Goal: Transaction & Acquisition: Purchase product/service

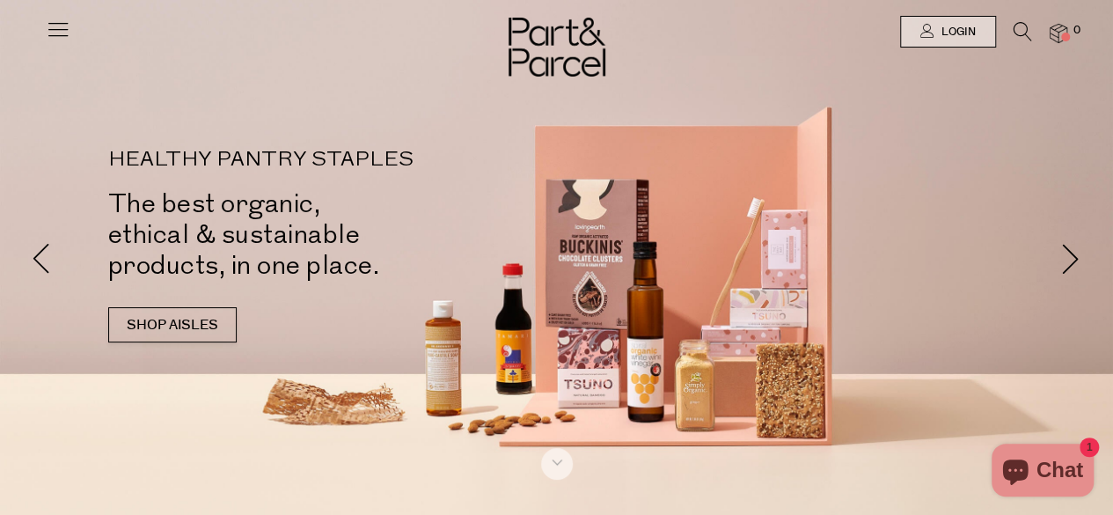
click at [1026, 33] on icon at bounding box center [1023, 31] width 18 height 19
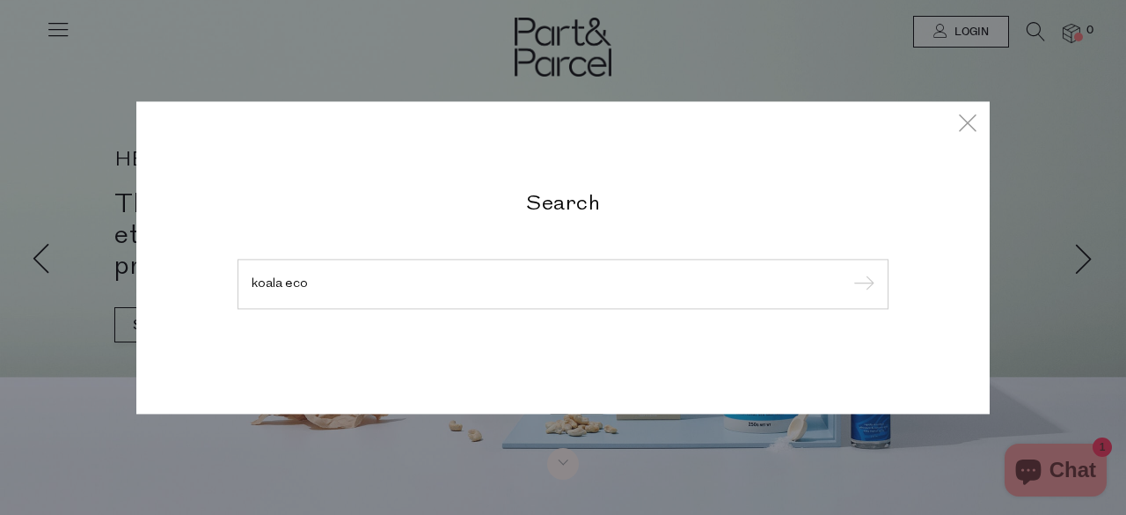
type input "koala eco"
click at [848, 272] on input "submit" at bounding box center [861, 285] width 26 height 26
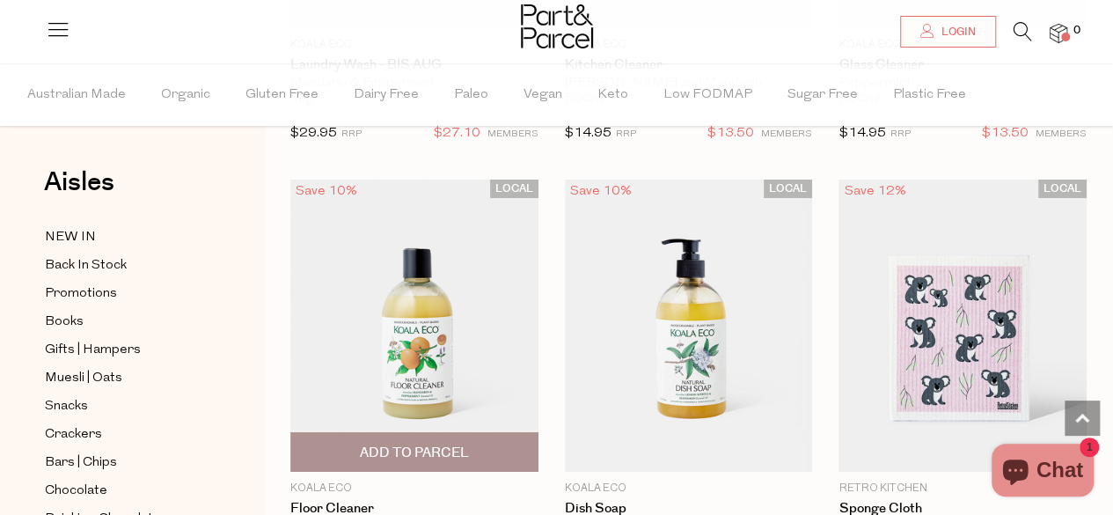
scroll to position [3168, 0]
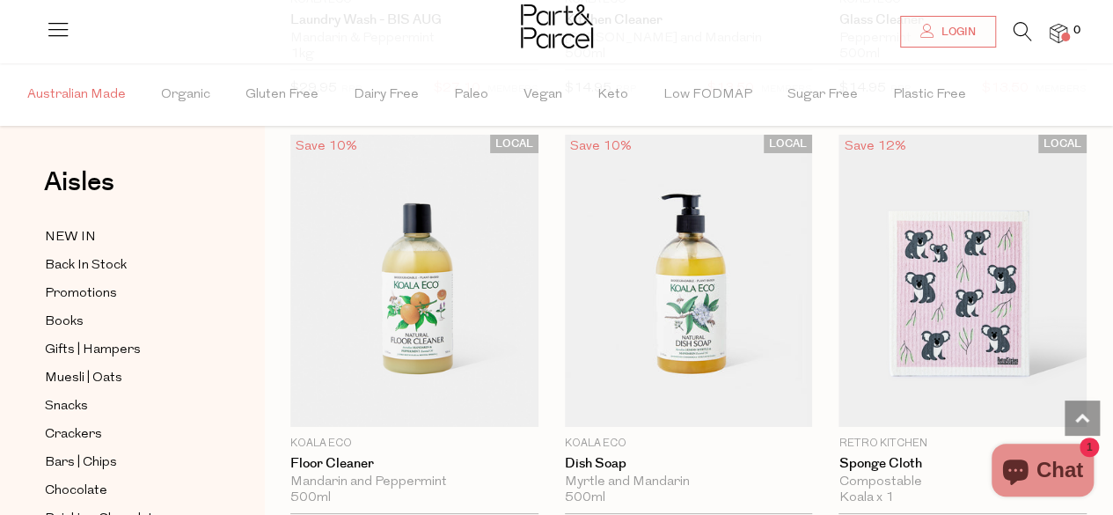
click at [99, 105] on span "Australian Made" at bounding box center [76, 95] width 99 height 62
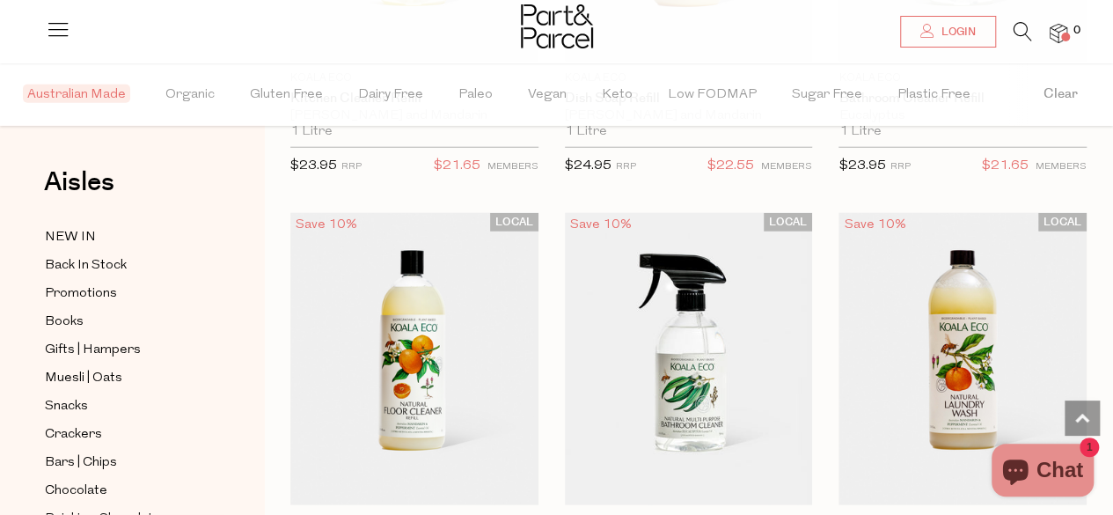
click at [194, 84] on div "Close dialog WOULD YOU LIKE $10 OFF YOUR FIRST ORDER? YES PLEASE NO THANKS Min …" at bounding box center [556, 257] width 1113 height 515
click at [197, 99] on span "Organic" at bounding box center [189, 95] width 49 height 62
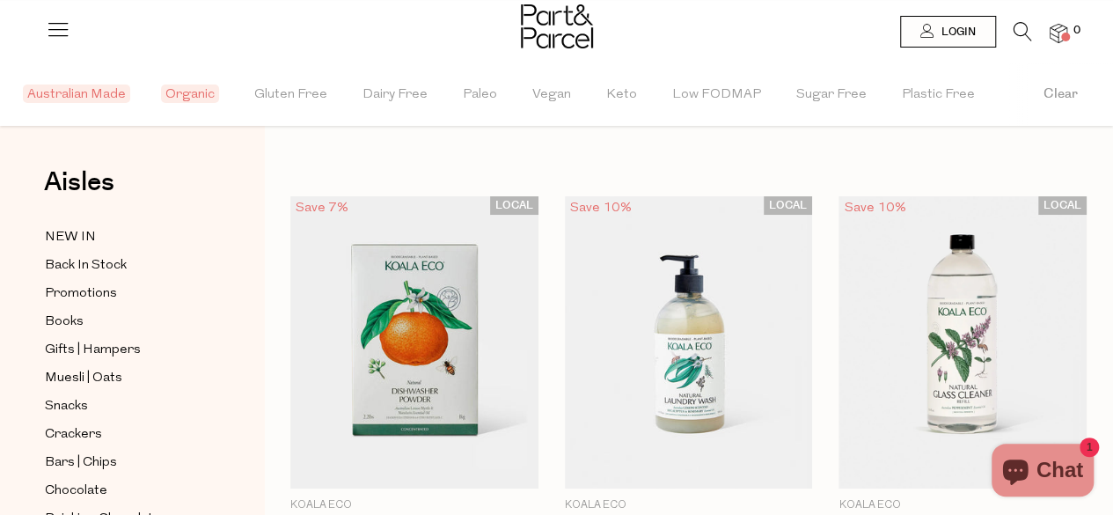
click at [76, 39] on div at bounding box center [556, 28] width 1113 height 57
click at [64, 36] on icon at bounding box center [58, 29] width 25 height 25
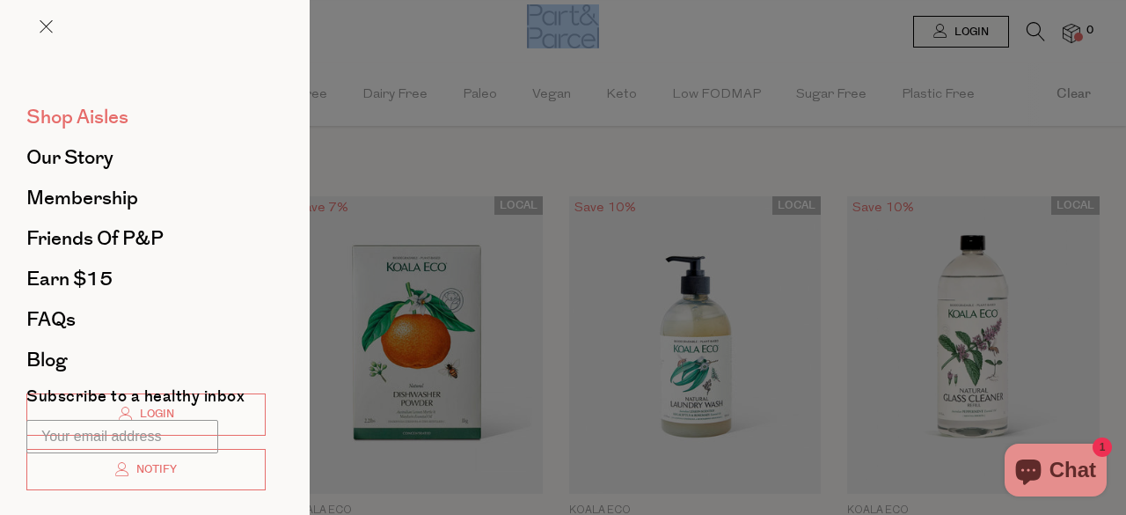
click at [100, 120] on span "Shop Aisles" at bounding box center [77, 117] width 102 height 28
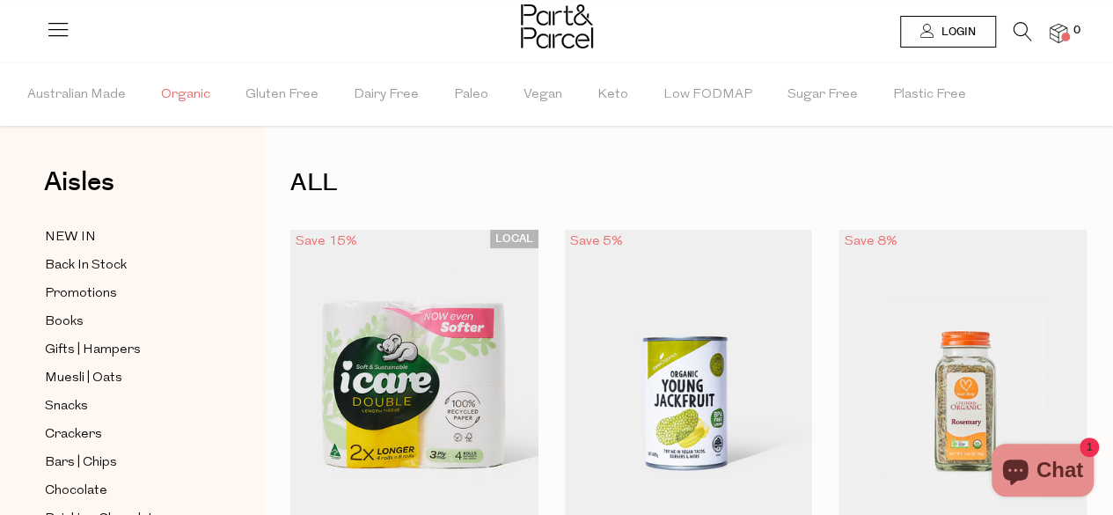
click at [180, 84] on span "Organic" at bounding box center [185, 95] width 49 height 62
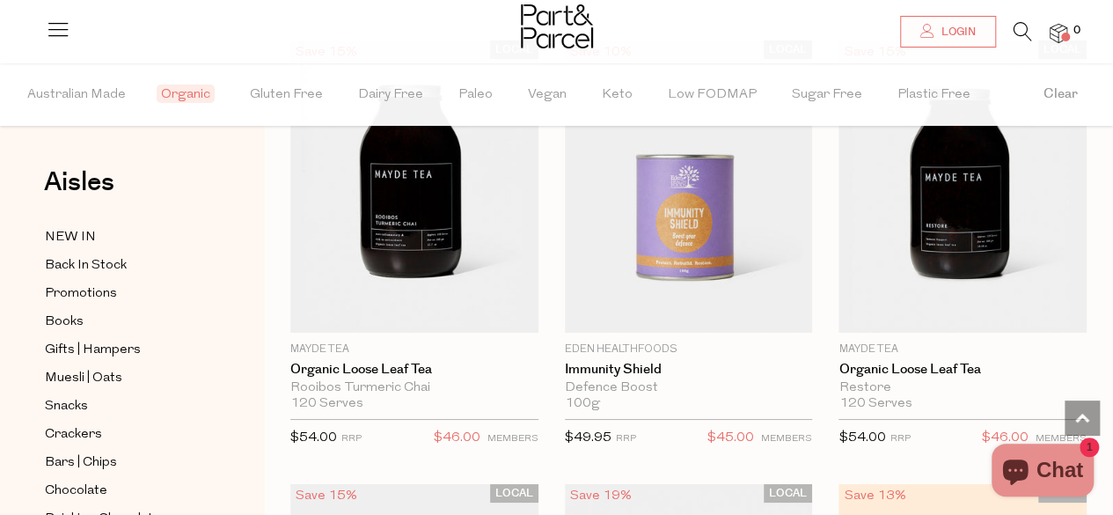
scroll to position [6424, 0]
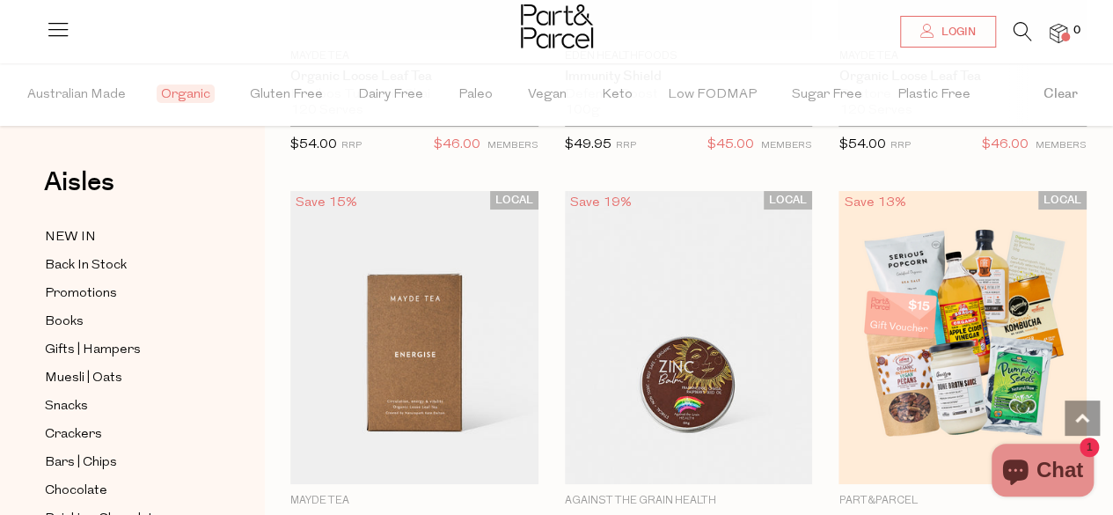
scroll to position [6688, 0]
